Goal: Check status: Check status

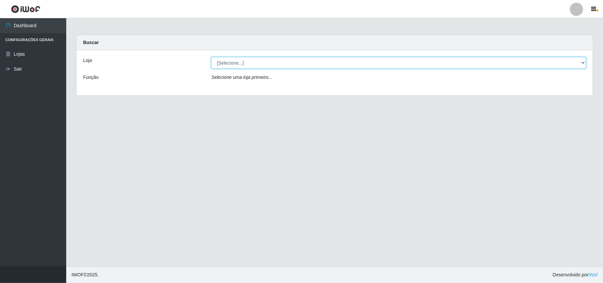
click at [313, 60] on select "[Selecione...] Bemais Supermercados - B11 Manaíra" at bounding box center [398, 63] width 375 height 12
select select "409"
click at [211, 57] on select "[Selecione...] Bemais Supermercados - B11 Manaíra" at bounding box center [398, 63] width 375 height 12
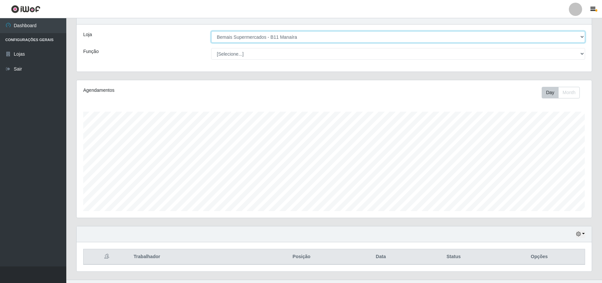
scroll to position [40, 0]
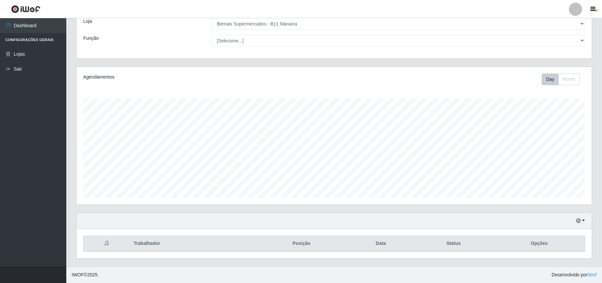
click at [585, 220] on div "Hoje 1 dia 3 dias 1 Semana Não encerrados" at bounding box center [334, 221] width 515 height 16
click at [576, 217] on button "button" at bounding box center [579, 221] width 9 height 8
click at [559, 198] on button "1 Semana" at bounding box center [558, 196] width 52 height 14
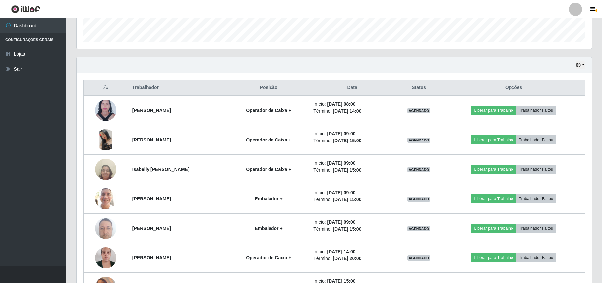
scroll to position [129, 0]
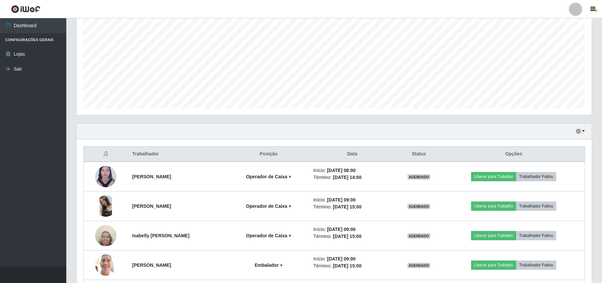
click at [585, 133] on div "Hoje 1 dia 3 dias 1 Semana Não encerrados" at bounding box center [334, 132] width 515 height 16
click at [578, 133] on icon "button" at bounding box center [578, 131] width 5 height 5
click at [560, 146] on button "Hoje" at bounding box center [558, 143] width 52 height 14
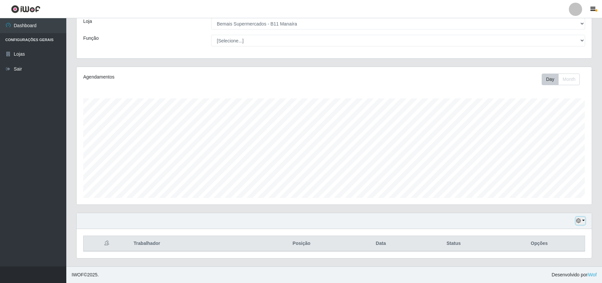
click at [584, 224] on button "button" at bounding box center [579, 221] width 9 height 8
click at [556, 195] on button "1 Semana" at bounding box center [558, 196] width 52 height 14
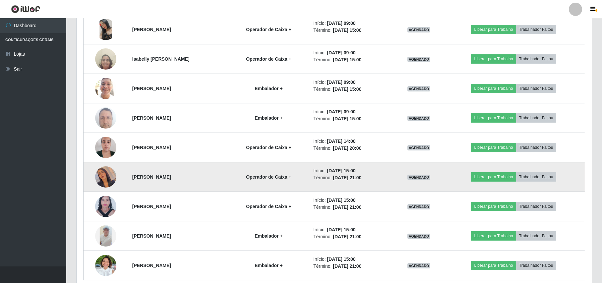
scroll to position [336, 0]
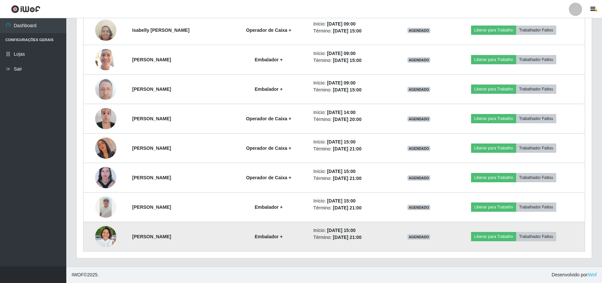
click at [105, 232] on img at bounding box center [105, 236] width 21 height 28
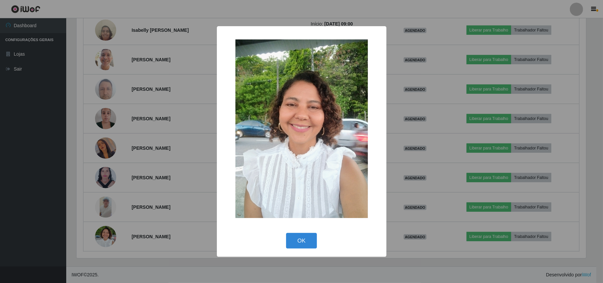
click at [107, 234] on div "× OK Cancel" at bounding box center [301, 141] width 603 height 283
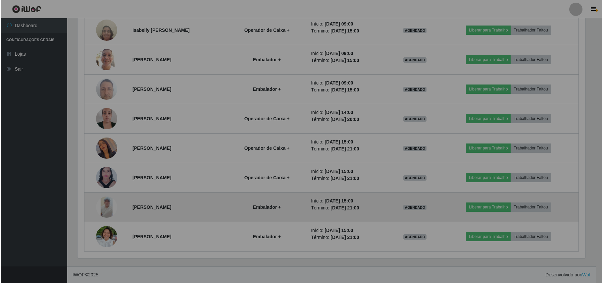
scroll to position [138, 515]
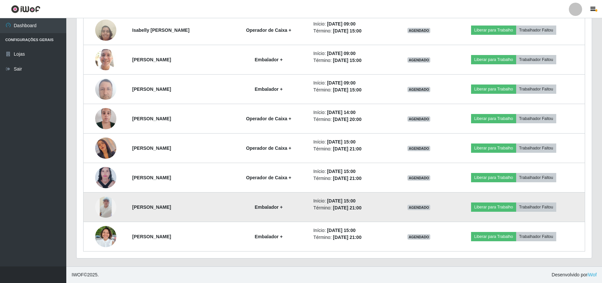
click at [99, 209] on img at bounding box center [105, 206] width 21 height 21
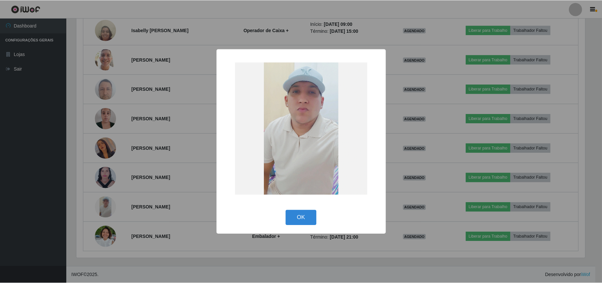
scroll to position [138, 510]
click at [98, 208] on div "× OK Cancel" at bounding box center [301, 141] width 603 height 283
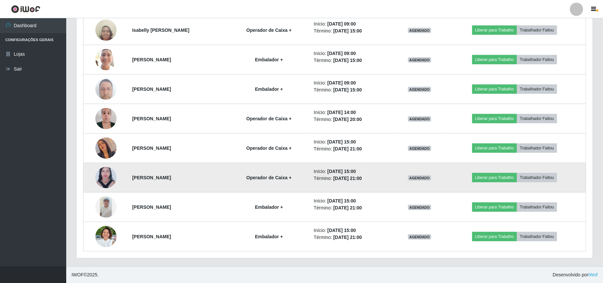
scroll to position [138, 515]
click at [101, 171] on img at bounding box center [105, 177] width 21 height 29
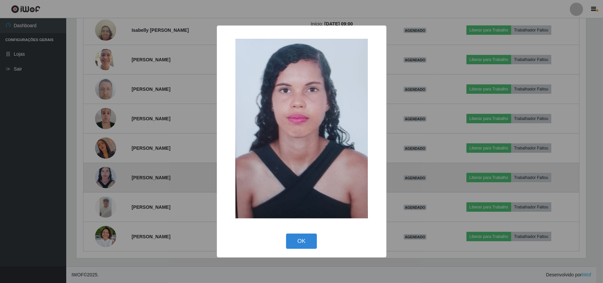
click at [101, 171] on div "× OK Cancel" at bounding box center [301, 141] width 603 height 283
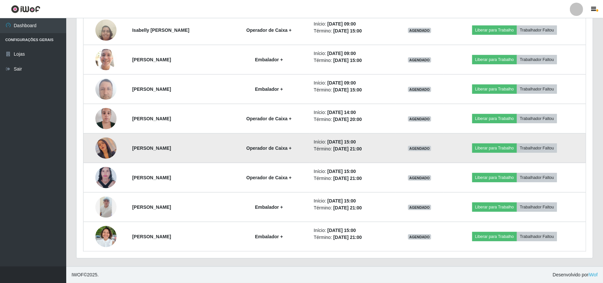
scroll to position [138, 515]
click at [97, 145] on img at bounding box center [105, 148] width 21 height 38
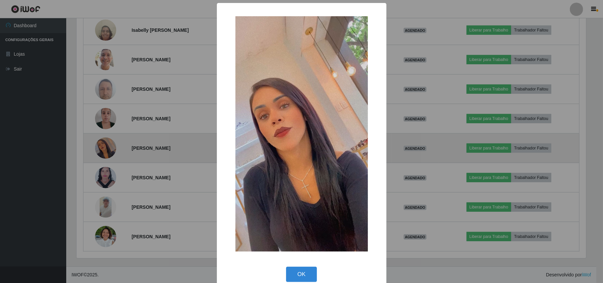
click at [97, 145] on div "× OK Cancel" at bounding box center [301, 141] width 603 height 283
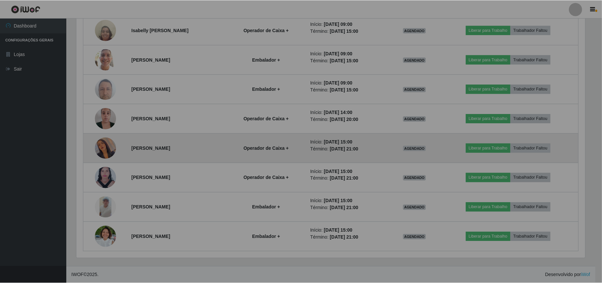
scroll to position [138, 515]
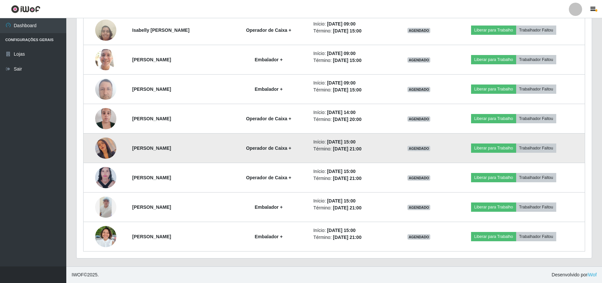
click at [97, 145] on img at bounding box center [105, 148] width 21 height 38
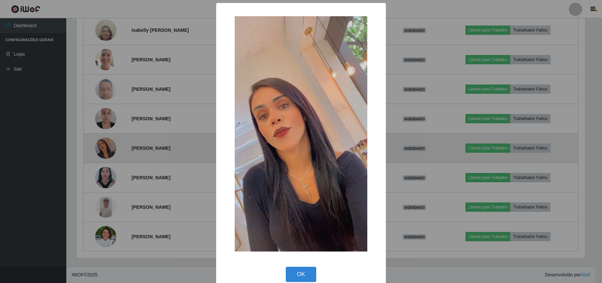
scroll to position [138, 510]
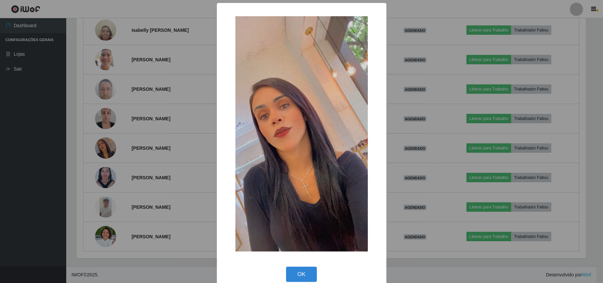
click at [97, 145] on div "× OK Cancel" at bounding box center [301, 141] width 603 height 283
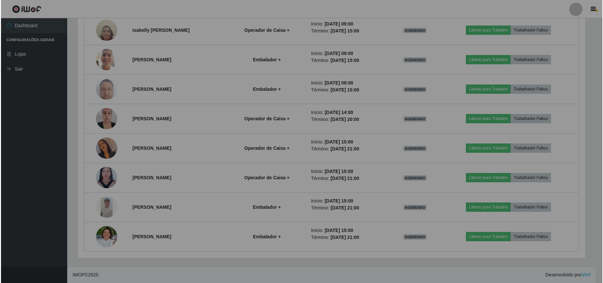
scroll to position [138, 515]
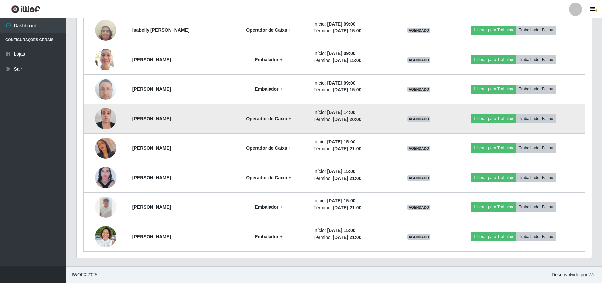
click at [95, 113] on img at bounding box center [105, 118] width 21 height 28
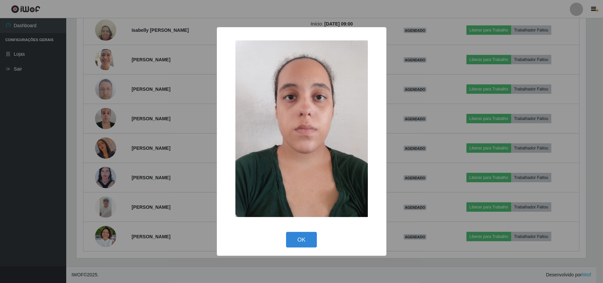
click at [96, 113] on div "× OK Cancel" at bounding box center [301, 141] width 603 height 283
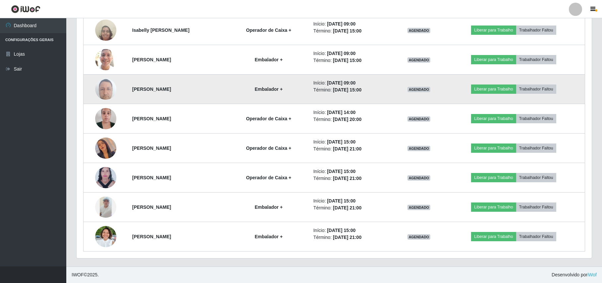
click at [104, 97] on img at bounding box center [105, 89] width 21 height 28
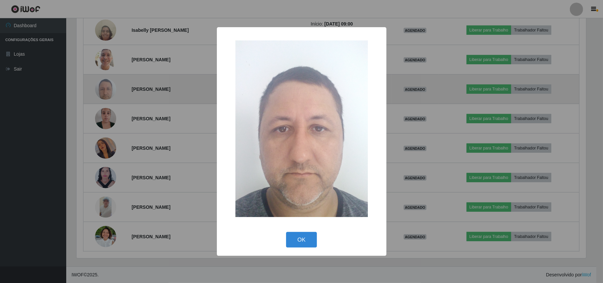
click at [104, 97] on div "× OK Cancel" at bounding box center [301, 141] width 603 height 283
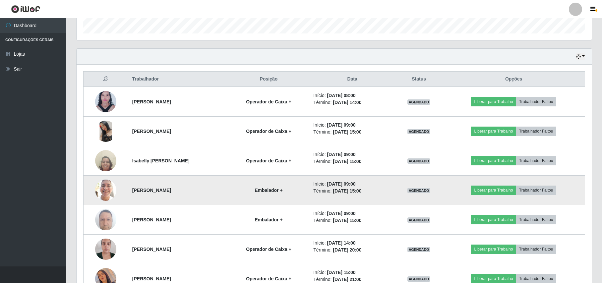
click at [107, 195] on img at bounding box center [105, 190] width 21 height 28
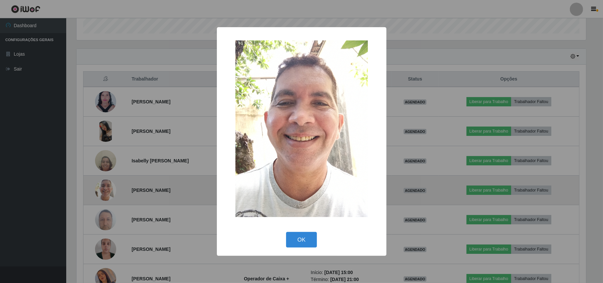
click at [106, 194] on div "× OK Cancel" at bounding box center [301, 141] width 603 height 283
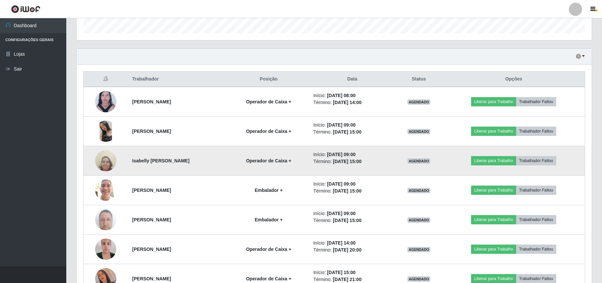
click at [99, 174] on td at bounding box center [105, 160] width 45 height 29
click at [100, 167] on img at bounding box center [105, 160] width 21 height 28
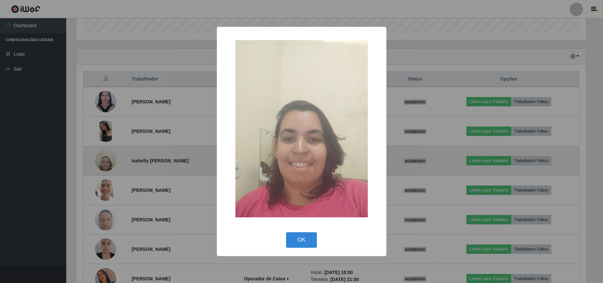
click at [100, 167] on div "× OK Cancel" at bounding box center [301, 141] width 603 height 283
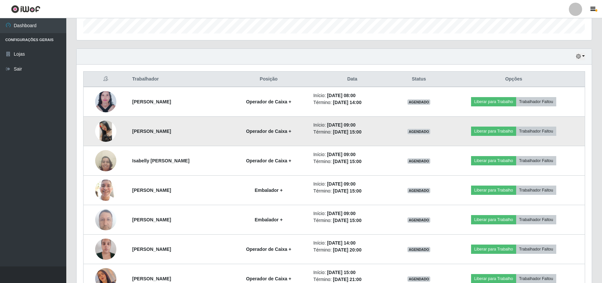
click at [105, 131] on img at bounding box center [105, 131] width 21 height 21
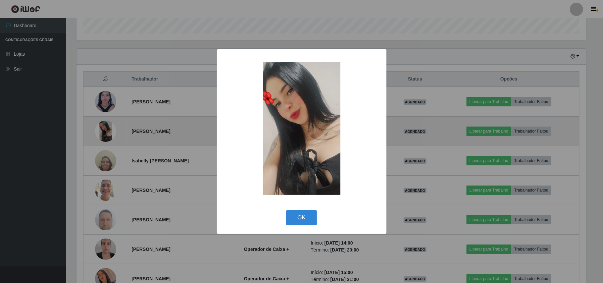
click at [105, 131] on div "× OK Cancel" at bounding box center [301, 141] width 603 height 283
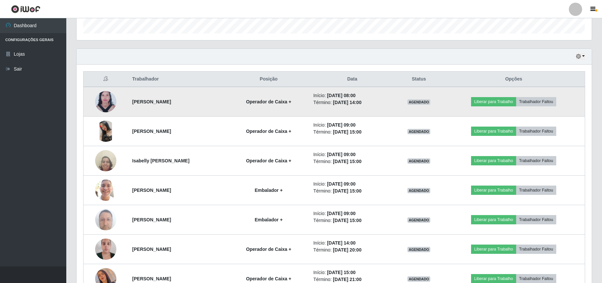
click at [103, 97] on img at bounding box center [105, 101] width 21 height 29
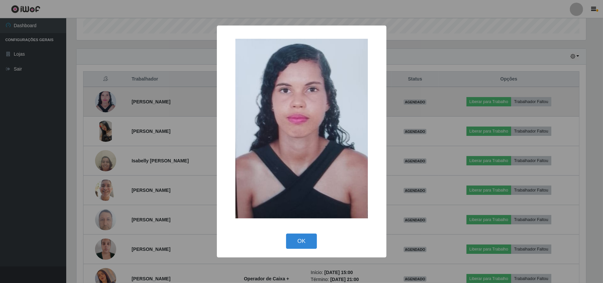
click at [103, 97] on div "× OK Cancel" at bounding box center [301, 141] width 603 height 283
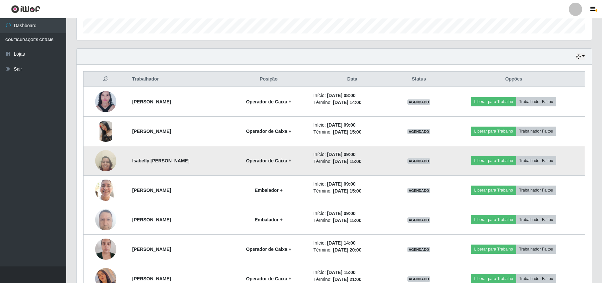
click at [103, 170] on img at bounding box center [105, 160] width 21 height 28
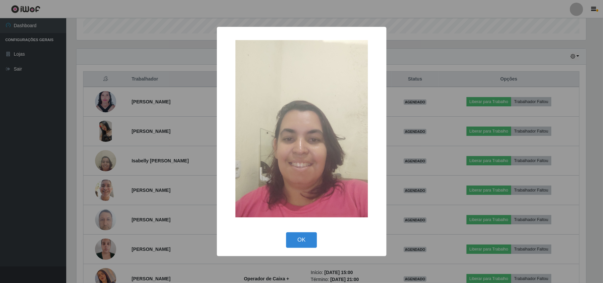
click at [320, 239] on div "OK Cancel" at bounding box center [302, 240] width 156 height 19
click at [285, 235] on div "OK Cancel" at bounding box center [302, 240] width 156 height 19
click at [297, 237] on button "OK" at bounding box center [301, 240] width 31 height 16
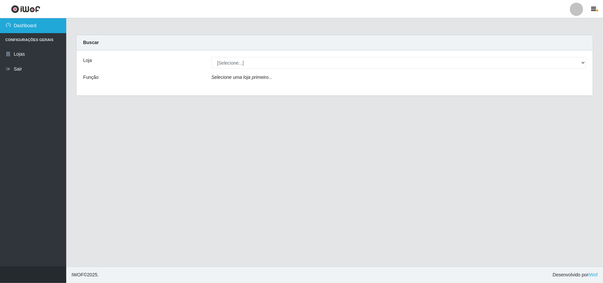
click at [40, 27] on link "Dashboard" at bounding box center [33, 25] width 66 height 15
click at [240, 68] on select "[Selecione...] Bemais Supermercados - B11 Manaíra" at bounding box center [398, 63] width 375 height 12
select select "409"
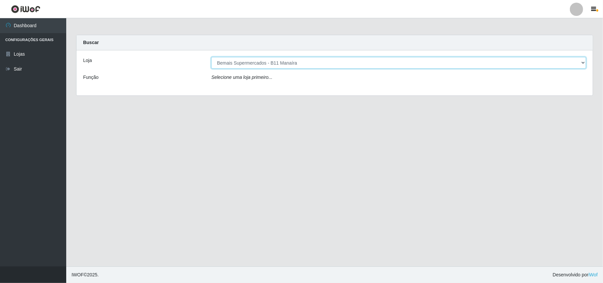
click at [211, 57] on select "[Selecione...] Bemais Supermercados - B11 Manaíra" at bounding box center [398, 63] width 375 height 12
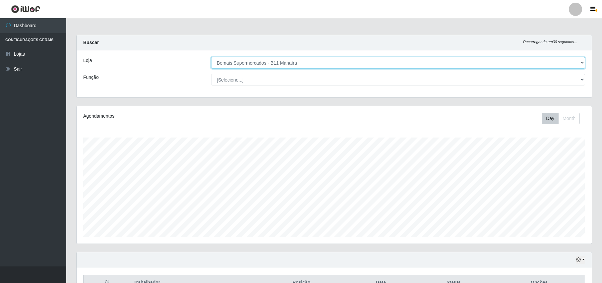
scroll to position [138, 515]
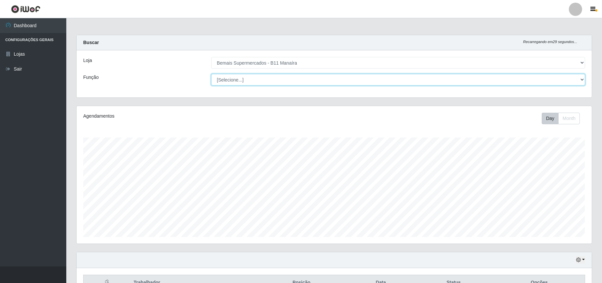
click at [267, 85] on select "[Selecione...] ASG ASG + ASG ++ Auxiliar de Estacionamento Auxiliar de Estacion…" at bounding box center [398, 80] width 374 height 12
click at [211, 74] on select "[Selecione...] ASG ASG + ASG ++ Auxiliar de Estacionamento Auxiliar de Estacion…" at bounding box center [398, 80] width 374 height 12
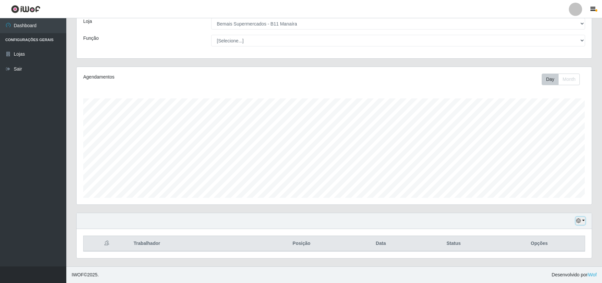
click at [581, 217] on button "button" at bounding box center [579, 221] width 9 height 8
click at [556, 195] on button "1 Semana" at bounding box center [558, 196] width 52 height 14
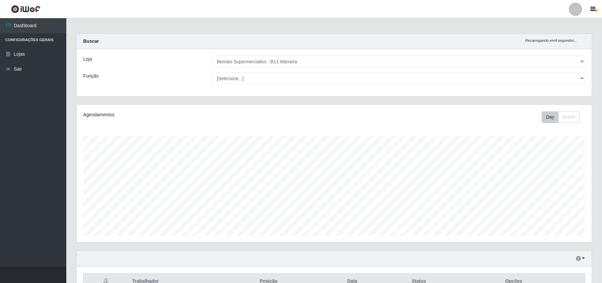
scroll to position [0, 0]
